Goal: Browse casually: Explore the website without a specific task or goal

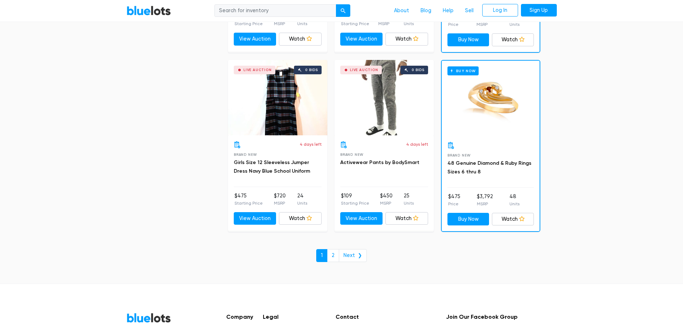
scroll to position [3047, 0]
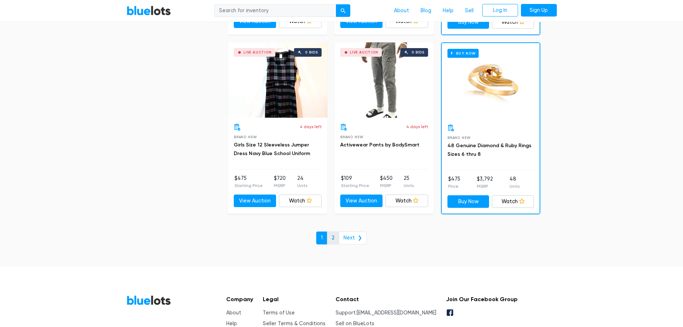
click at [339, 238] on link "2" at bounding box center [333, 237] width 12 height 13
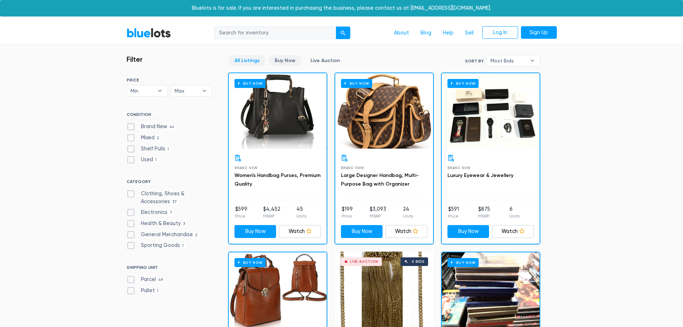
click at [293, 63] on link "Buy Now" at bounding box center [285, 60] width 33 height 11
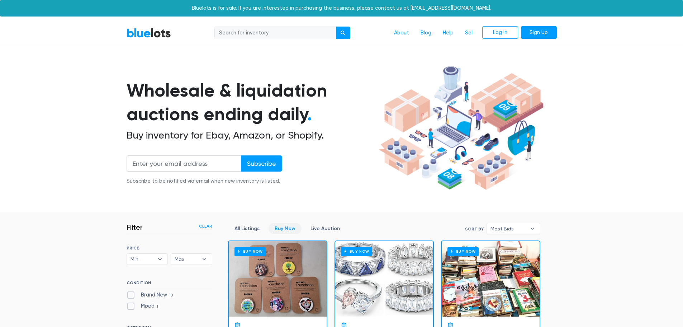
scroll to position [193, 0]
